Goal: Information Seeking & Learning: Learn about a topic

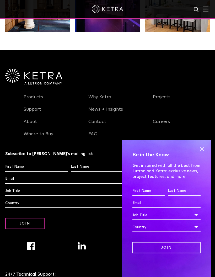
scroll to position [945, 0]
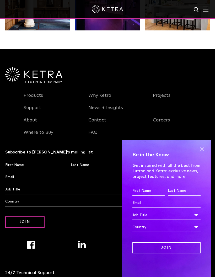
click at [32, 105] on link "Products" at bounding box center [33, 99] width 19 height 12
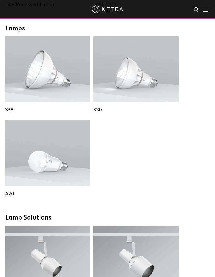
scroll to position [444, 0]
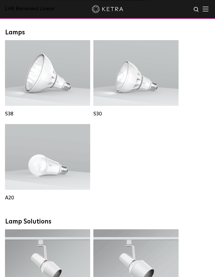
click at [107, 102] on div "Lumen Output: 1100 Colors: White / Black Base Type: E26 Edison Base / GU24 Beam…" at bounding box center [135, 73] width 85 height 66
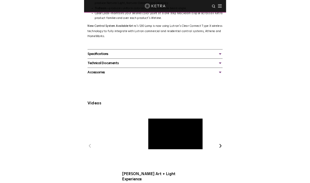
scroll to position [375, 0]
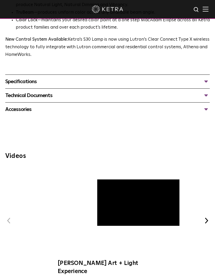
click at [93, 203] on span "[PERSON_NAME] Art + Light Experience" at bounding box center [107, 224] width 113 height 111
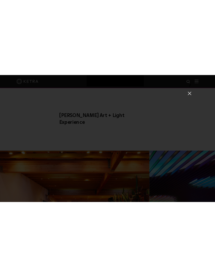
scroll to position [396, 0]
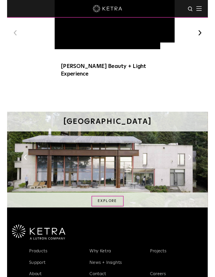
scroll to position [576, 0]
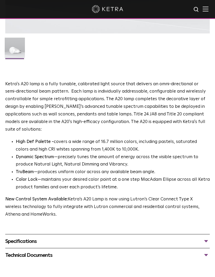
scroll to position [238, 0]
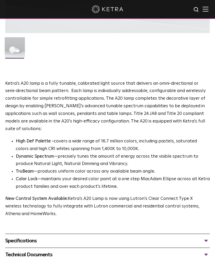
click at [29, 200] on p "New Control System Available: Ketra’s A20 Lamp is now using Lutron’s Clear Conn…" at bounding box center [107, 206] width 205 height 23
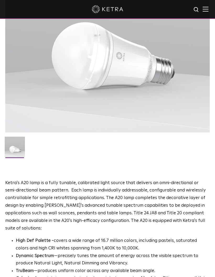
scroll to position [139, 0]
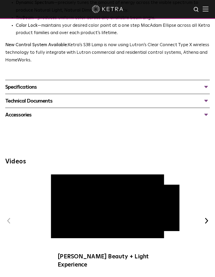
scroll to position [369, 0]
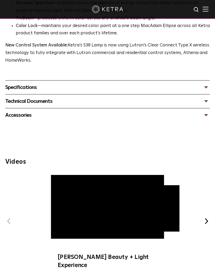
click at [17, 86] on div "Specifications" at bounding box center [107, 87] width 205 height 8
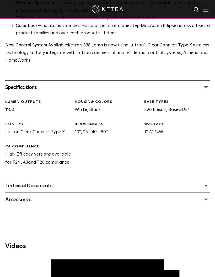
click at [29, 183] on div "Technical Documents" at bounding box center [107, 186] width 205 height 8
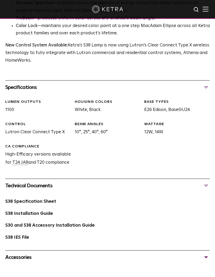
click at [24, 212] on link "S38 Installation Guide" at bounding box center [29, 214] width 48 height 4
